Goal: Task Accomplishment & Management: Manage account settings

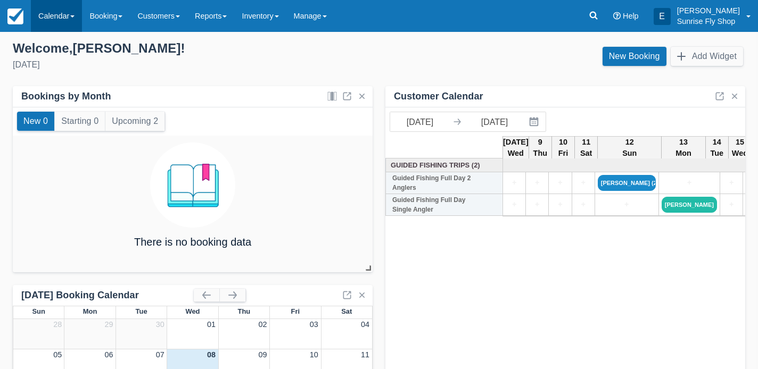
click at [72, 18] on span at bounding box center [72, 16] width 4 height 2
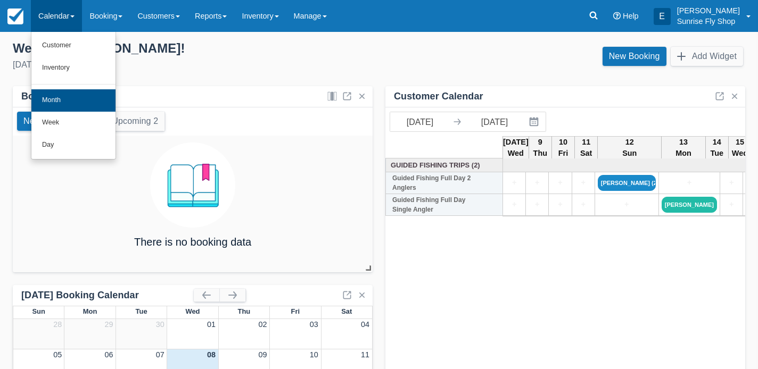
click at [47, 103] on link "Month" at bounding box center [73, 100] width 84 height 22
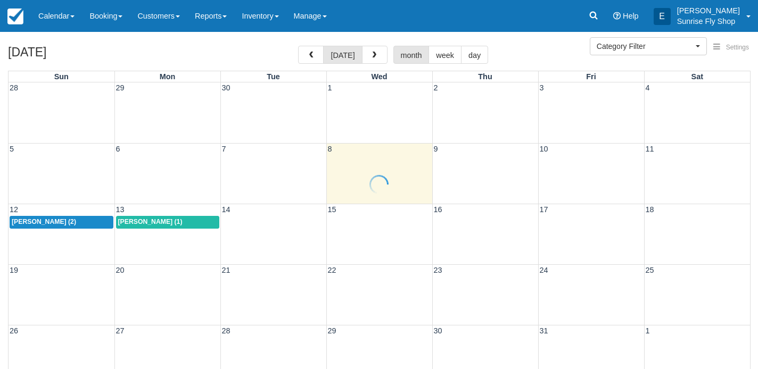
select select
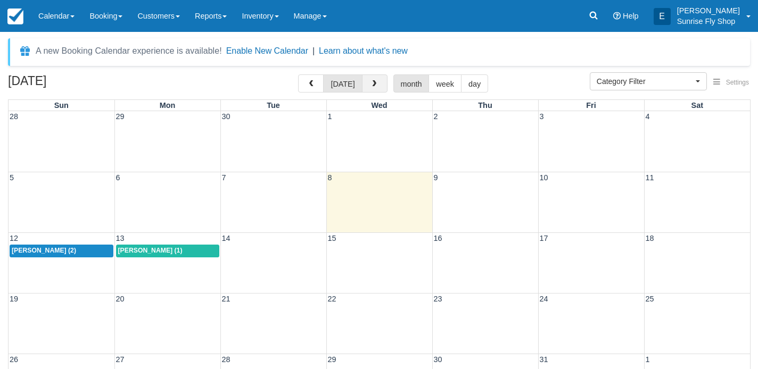
click at [367, 83] on button "button" at bounding box center [375, 83] width 26 height 18
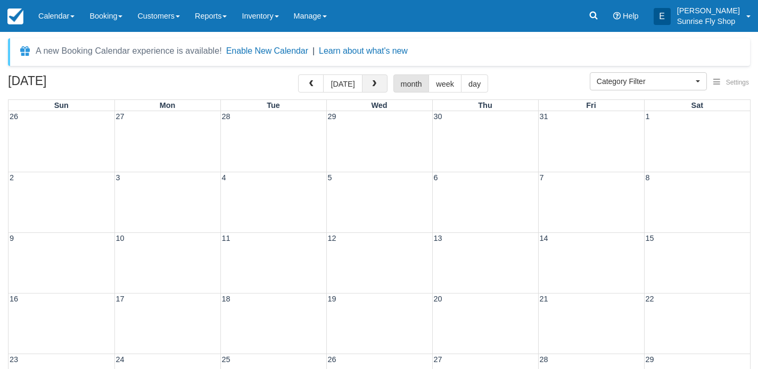
click at [367, 83] on button "button" at bounding box center [375, 83] width 26 height 18
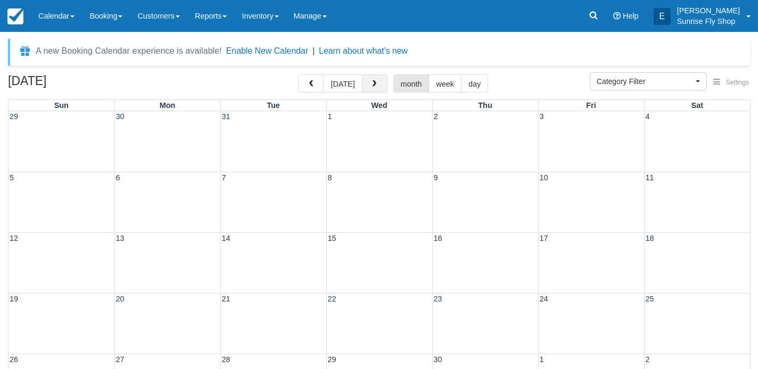
click at [367, 83] on button "button" at bounding box center [375, 83] width 26 height 18
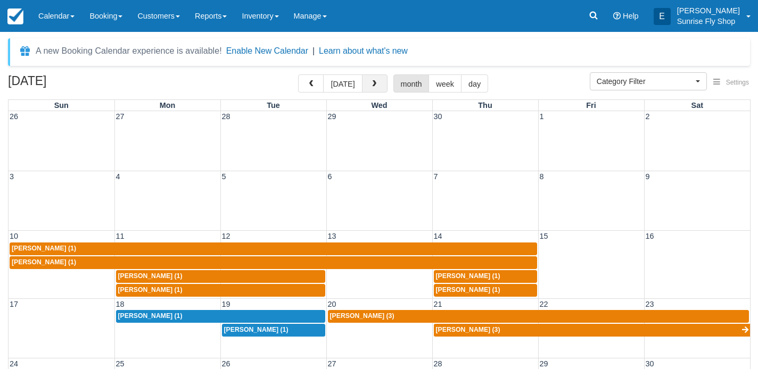
click at [367, 83] on button "button" at bounding box center [375, 83] width 26 height 18
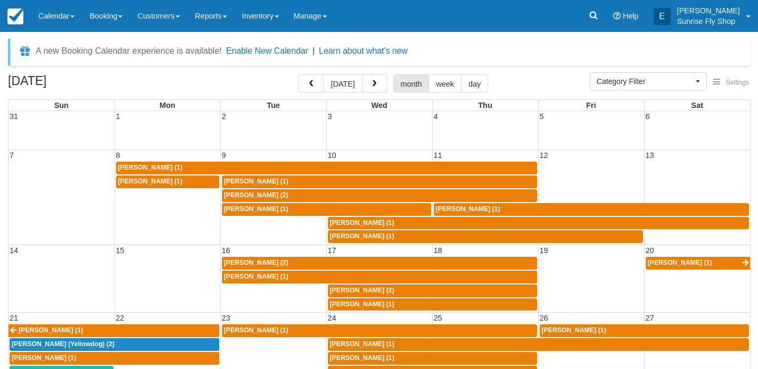
click at [343, 219] on span "[PERSON_NAME] (1)" at bounding box center [362, 222] width 64 height 7
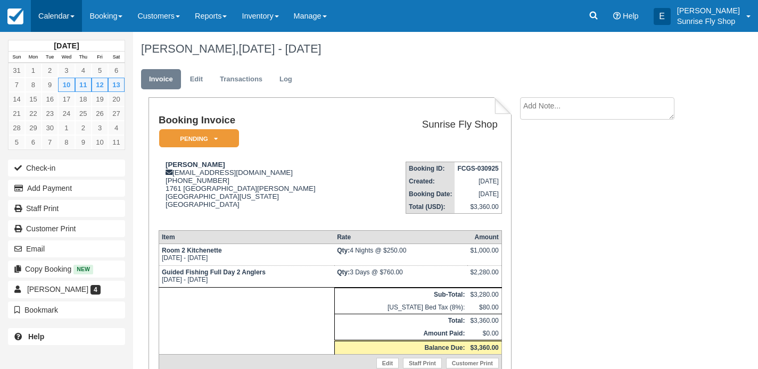
click at [54, 22] on link "Calendar" at bounding box center [56, 16] width 51 height 32
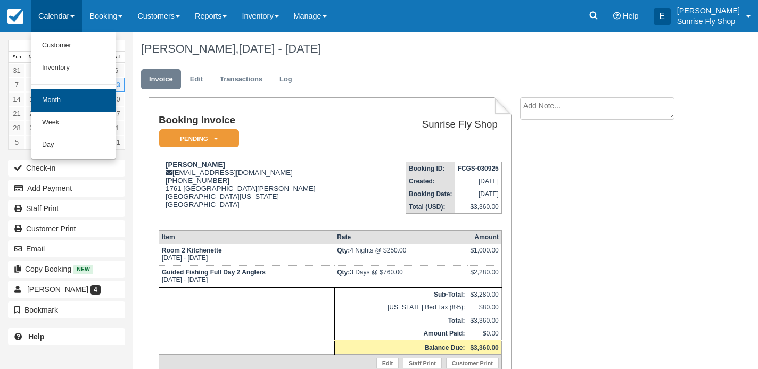
click at [52, 90] on link "Month" at bounding box center [73, 100] width 84 height 22
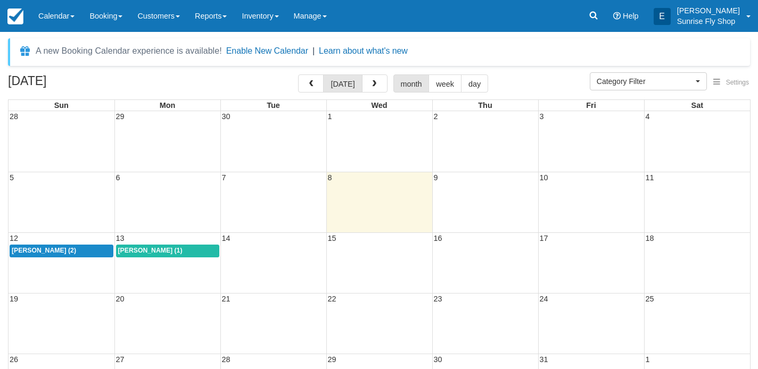
select select
click at [372, 86] on span "button" at bounding box center [373, 83] width 7 height 7
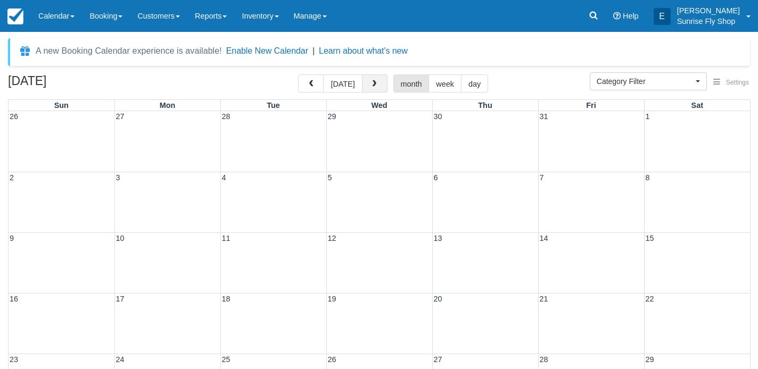
click at [372, 86] on span "button" at bounding box center [373, 83] width 7 height 7
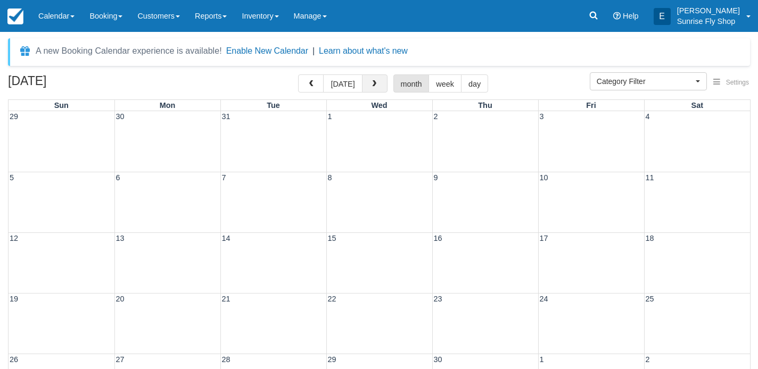
click at [372, 86] on span "button" at bounding box center [373, 83] width 7 height 7
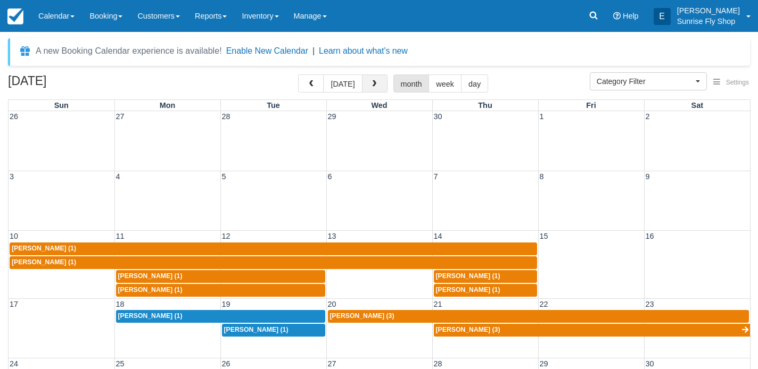
click at [372, 86] on span "button" at bounding box center [373, 83] width 7 height 7
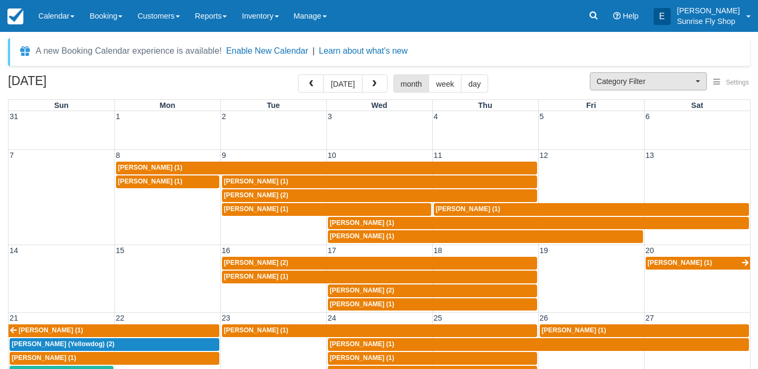
click at [618, 79] on span "Category Filter" at bounding box center [644, 81] width 96 height 11
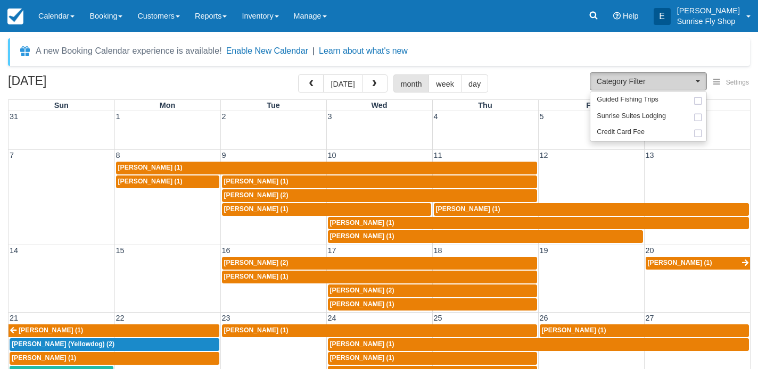
click at [618, 79] on span "Category Filter" at bounding box center [644, 81] width 96 height 11
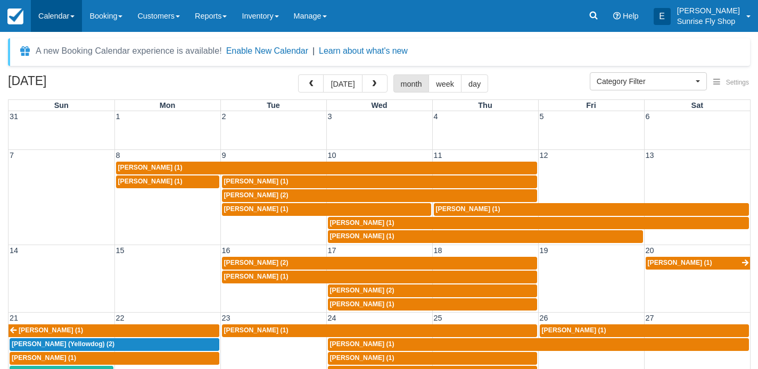
click at [74, 17] on span at bounding box center [72, 16] width 4 height 2
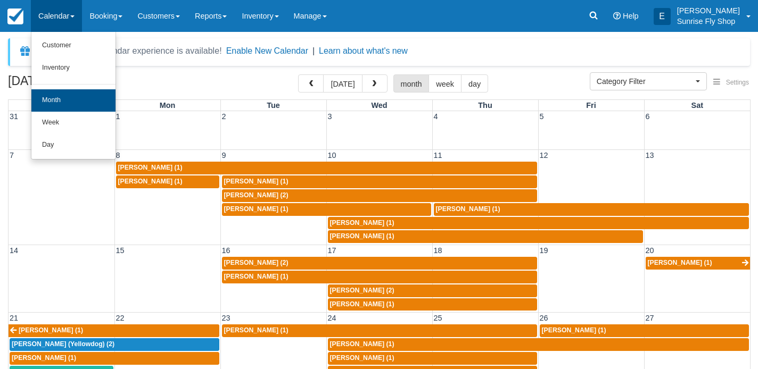
click at [61, 101] on link "Month" at bounding box center [73, 100] width 84 height 22
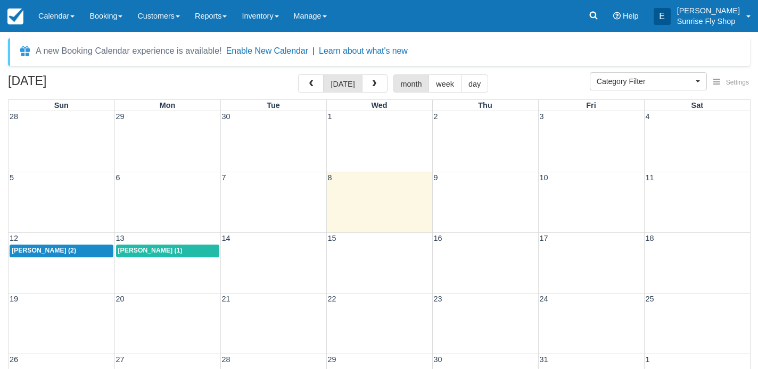
select select
